Goal: Complete application form

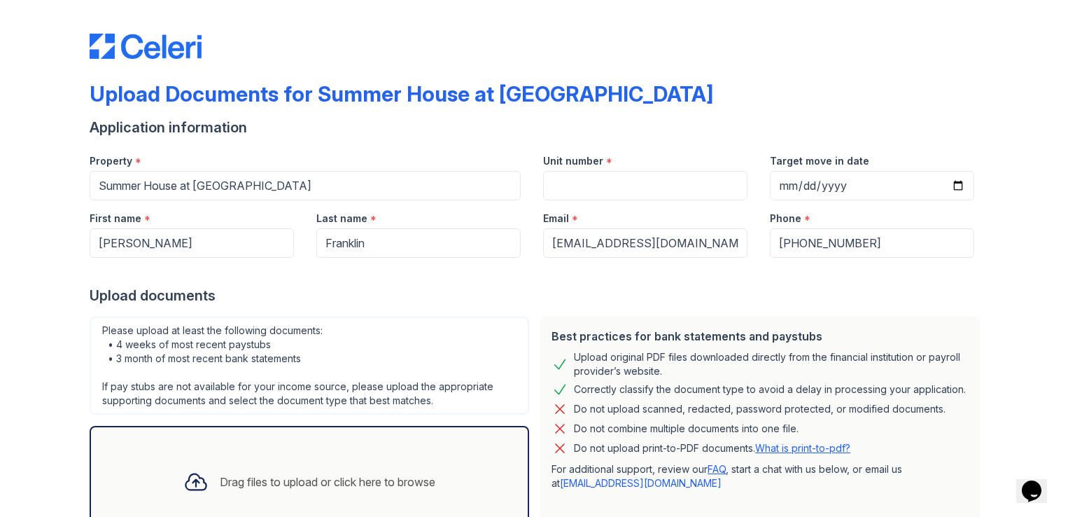
click at [596, 160] on label "Unit number" at bounding box center [573, 161] width 60 height 14
click at [596, 171] on input "Unit number" at bounding box center [645, 185] width 204 height 29
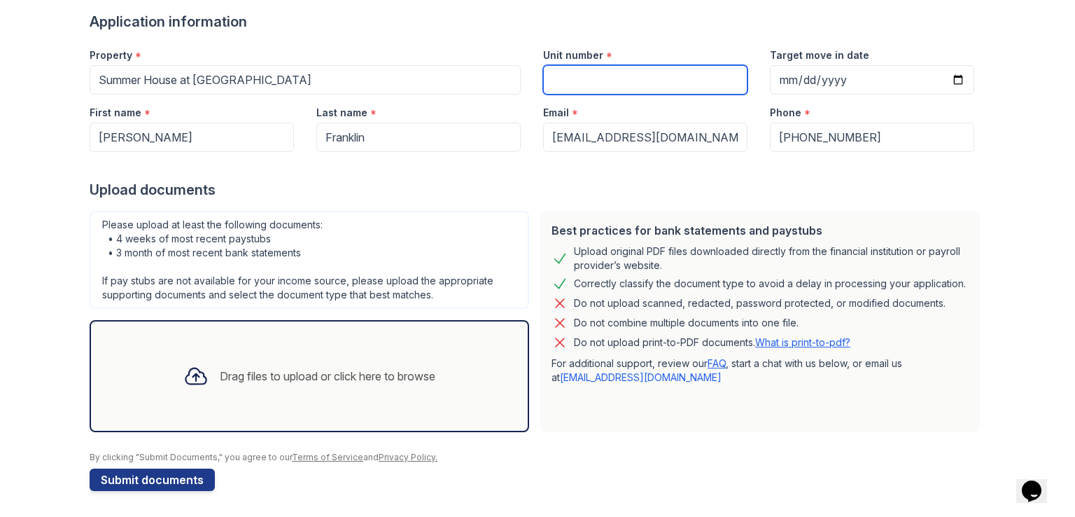
scroll to position [106, 0]
click at [221, 356] on div "Drag files to upload or click here to browse" at bounding box center [309, 375] width 274 height 48
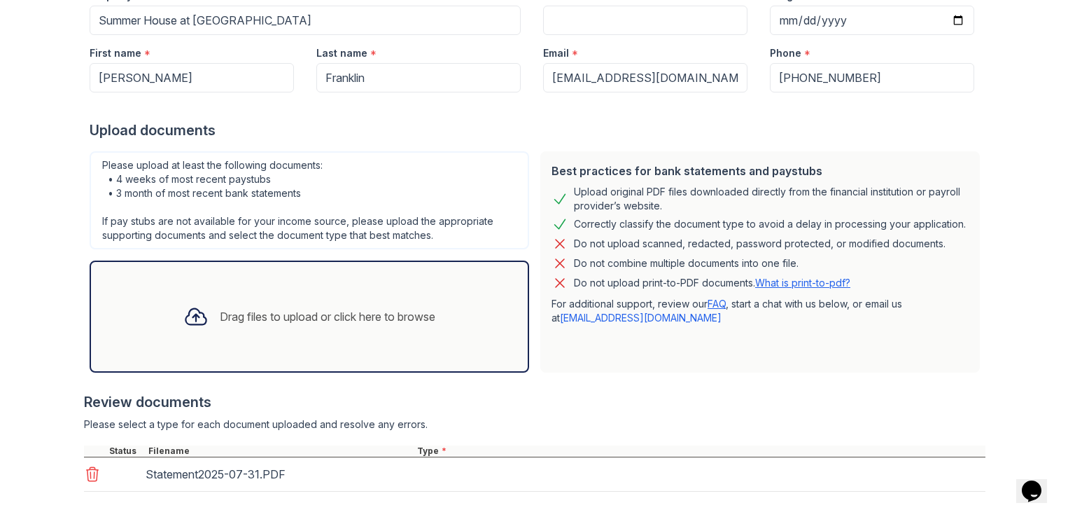
scroll to position [234, 0]
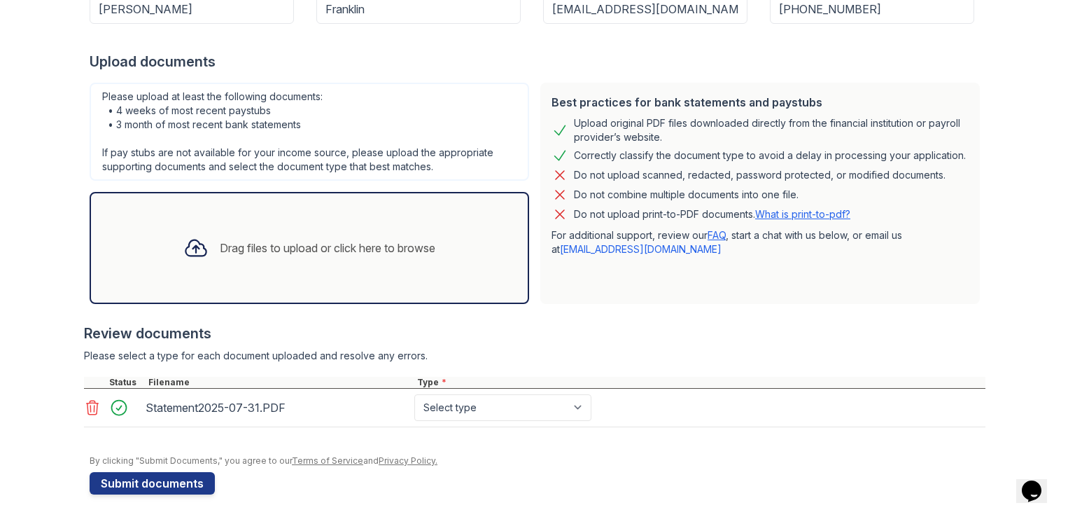
click at [232, 244] on div "Drag files to upload or click here to browse" at bounding box center [328, 247] width 216 height 17
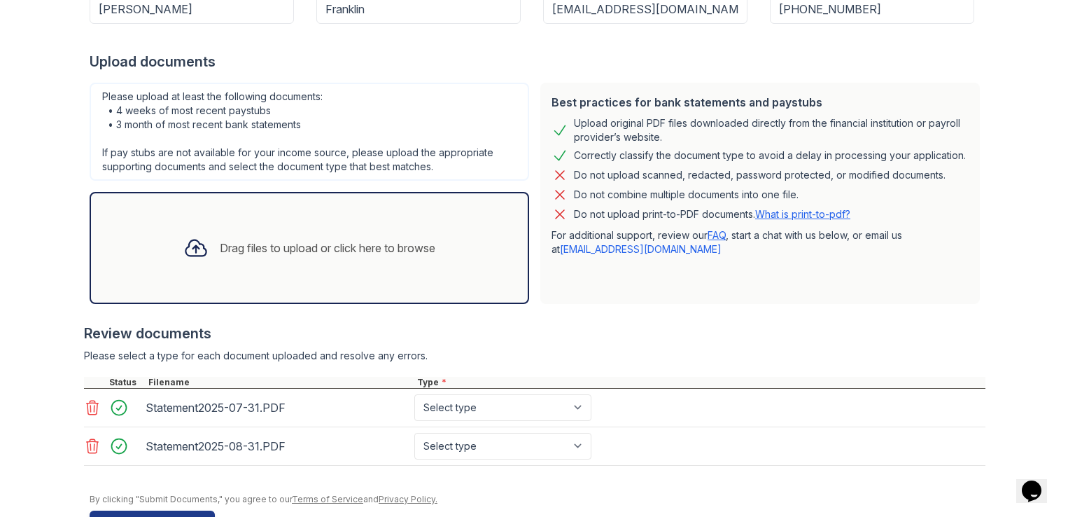
click at [288, 260] on div "Drag files to upload or click here to browse" at bounding box center [309, 248] width 274 height 48
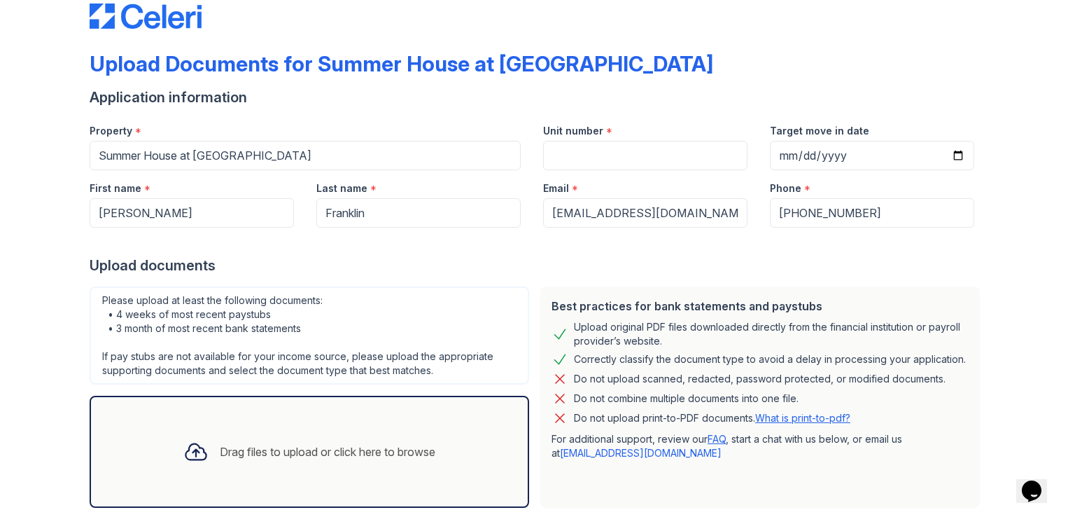
scroll to position [0, 0]
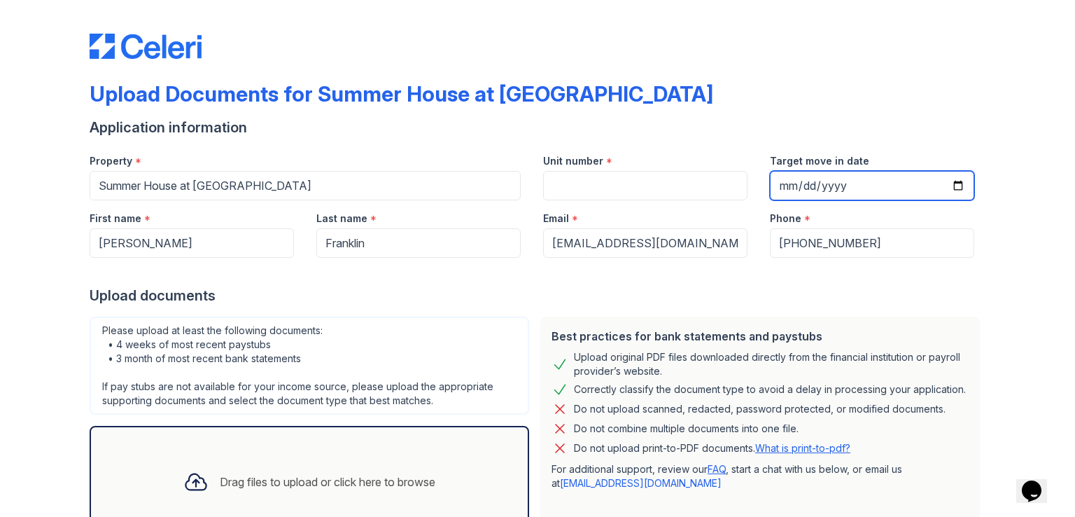
click at [955, 181] on input "Target move in date" at bounding box center [872, 185] width 204 height 29
type input "[DATE]"
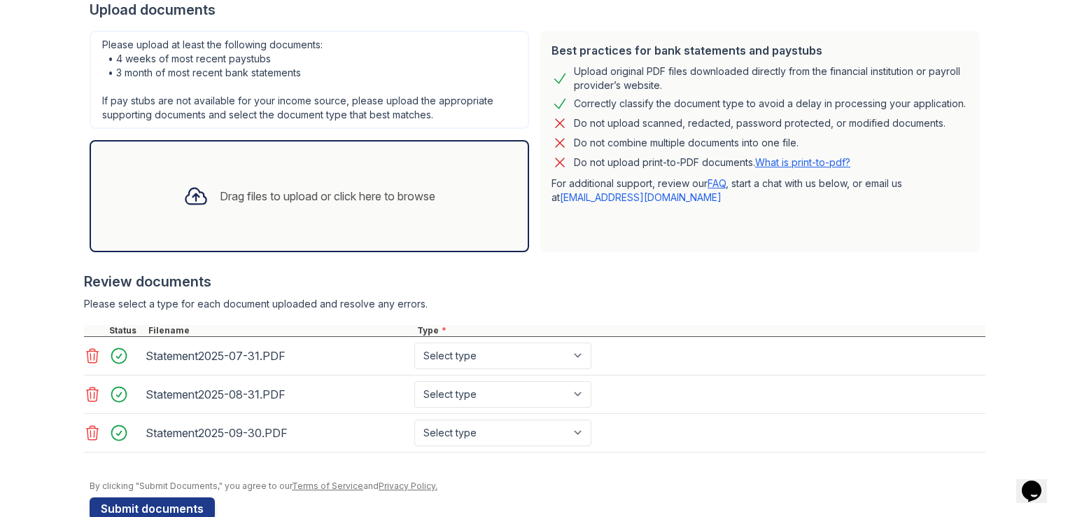
scroll to position [314, 0]
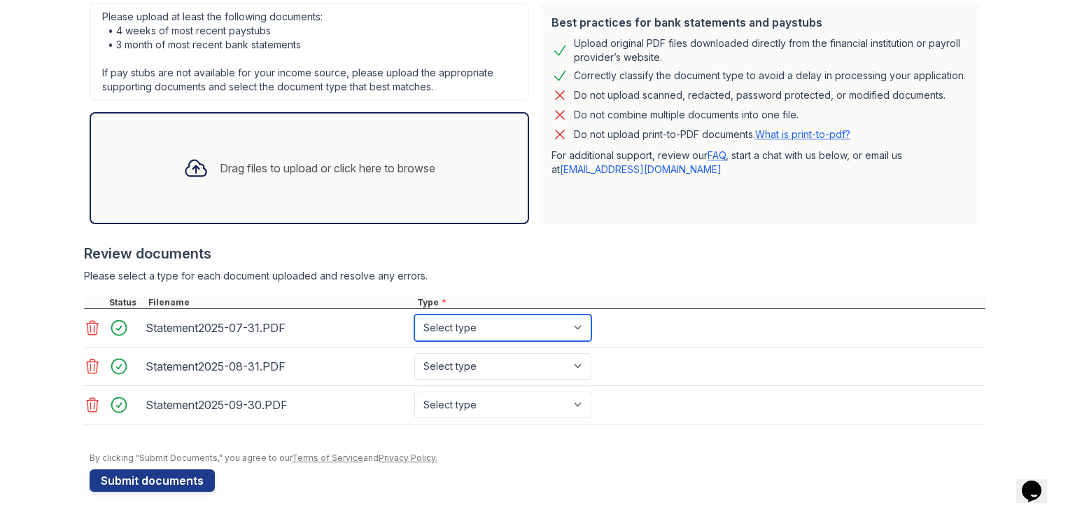
click at [564, 329] on select "Select type Paystub Bank Statement Offer Letter Tax Documents Benefit Award Let…" at bounding box center [502, 327] width 177 height 27
select select "bank_statement"
click at [414, 314] on select "Select type Paystub Bank Statement Offer Letter Tax Documents Benefit Award Let…" at bounding box center [502, 327] width 177 height 27
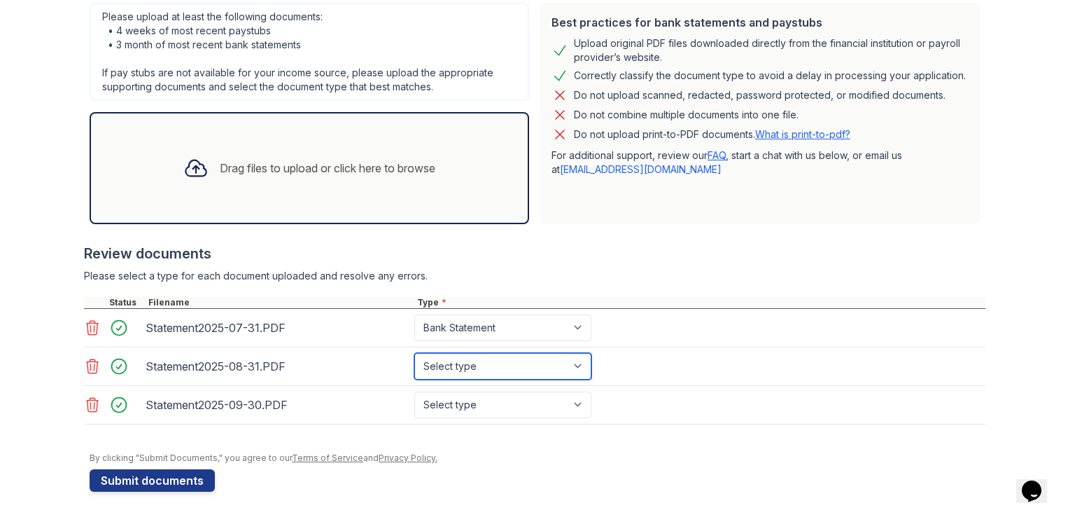
click at [564, 366] on select "Select type Paystub Bank Statement Offer Letter Tax Documents Benefit Award Let…" at bounding box center [502, 366] width 177 height 27
select select "bank_statement"
click at [414, 353] on select "Select type Paystub Bank Statement Offer Letter Tax Documents Benefit Award Let…" at bounding box center [502, 366] width 177 height 27
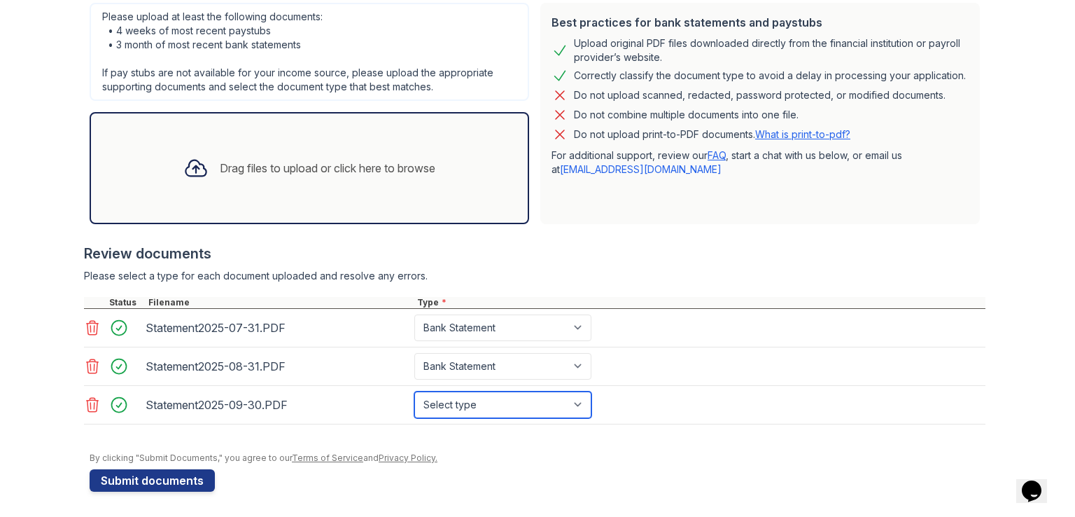
click at [529, 398] on select "Select type Paystub Bank Statement Offer Letter Tax Documents Benefit Award Let…" at bounding box center [502, 404] width 177 height 27
select select "bank_statement"
click at [414, 391] on select "Select type Paystub Bank Statement Offer Letter Tax Documents Benefit Award Let…" at bounding box center [502, 404] width 177 height 27
click at [580, 396] on select "Select type Paystub Bank Statement Offer Letter Tax Documents Benefit Award Let…" at bounding box center [502, 404] width 177 height 27
click at [578, 404] on select "Select type Paystub Bank Statement Offer Letter Tax Documents Benefit Award Let…" at bounding box center [502, 404] width 177 height 27
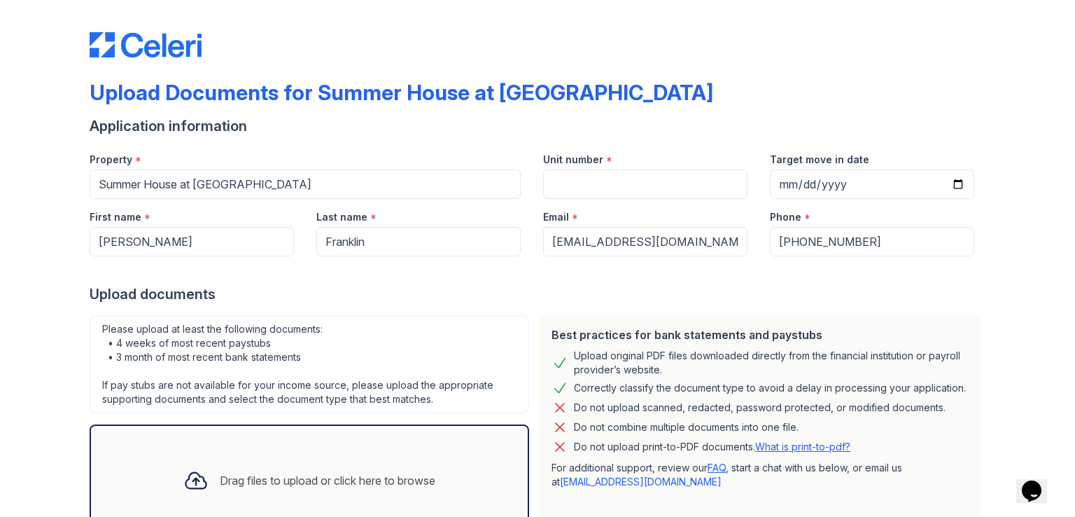
scroll to position [0, 0]
